Goal: Information Seeking & Learning: Learn about a topic

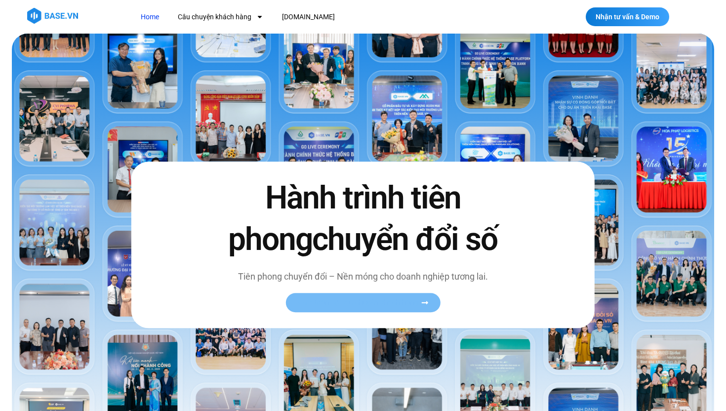
click at [325, 300] on span "Xem toàn bộ câu chuyện khách hàng" at bounding box center [358, 302] width 121 height 7
click at [395, 303] on span "Xem toàn bộ câu chuyện khách hàng" at bounding box center [358, 302] width 121 height 7
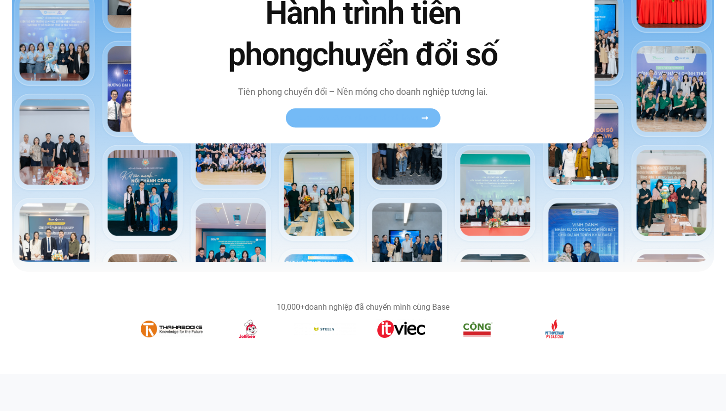
scroll to position [187, 0]
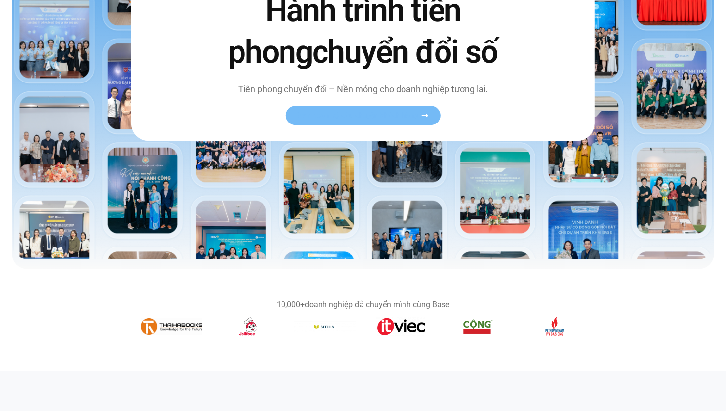
click at [373, 118] on span "Xem toàn bộ câu chuyện khách hàng" at bounding box center [358, 115] width 121 height 7
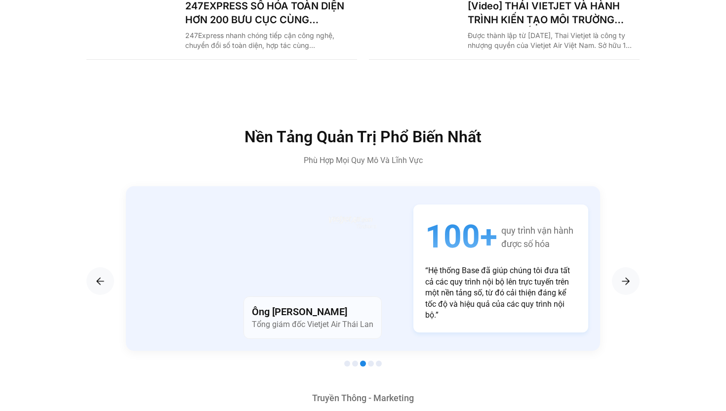
scroll to position [1570, 0]
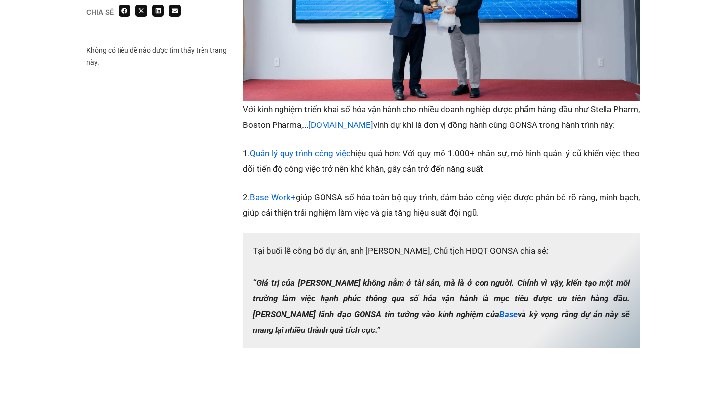
scroll to position [1303, 0]
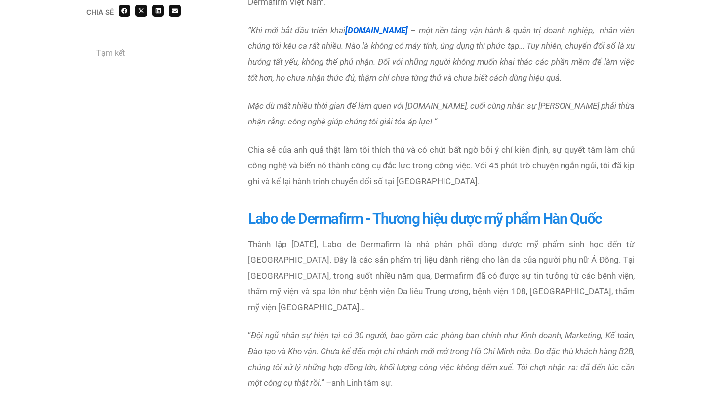
scroll to position [846, 0]
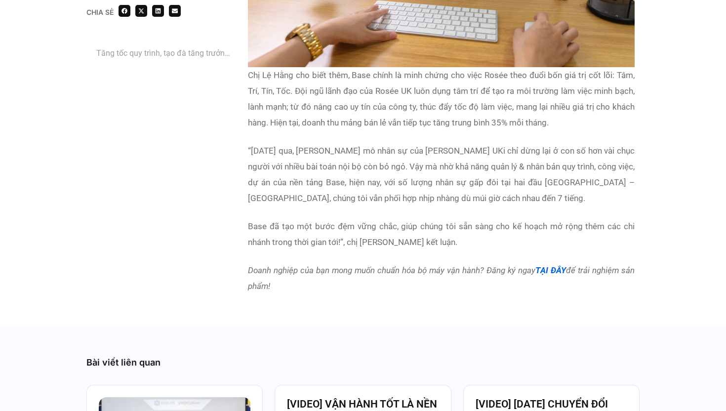
scroll to position [2388, 0]
